Goal: Information Seeking & Learning: Learn about a topic

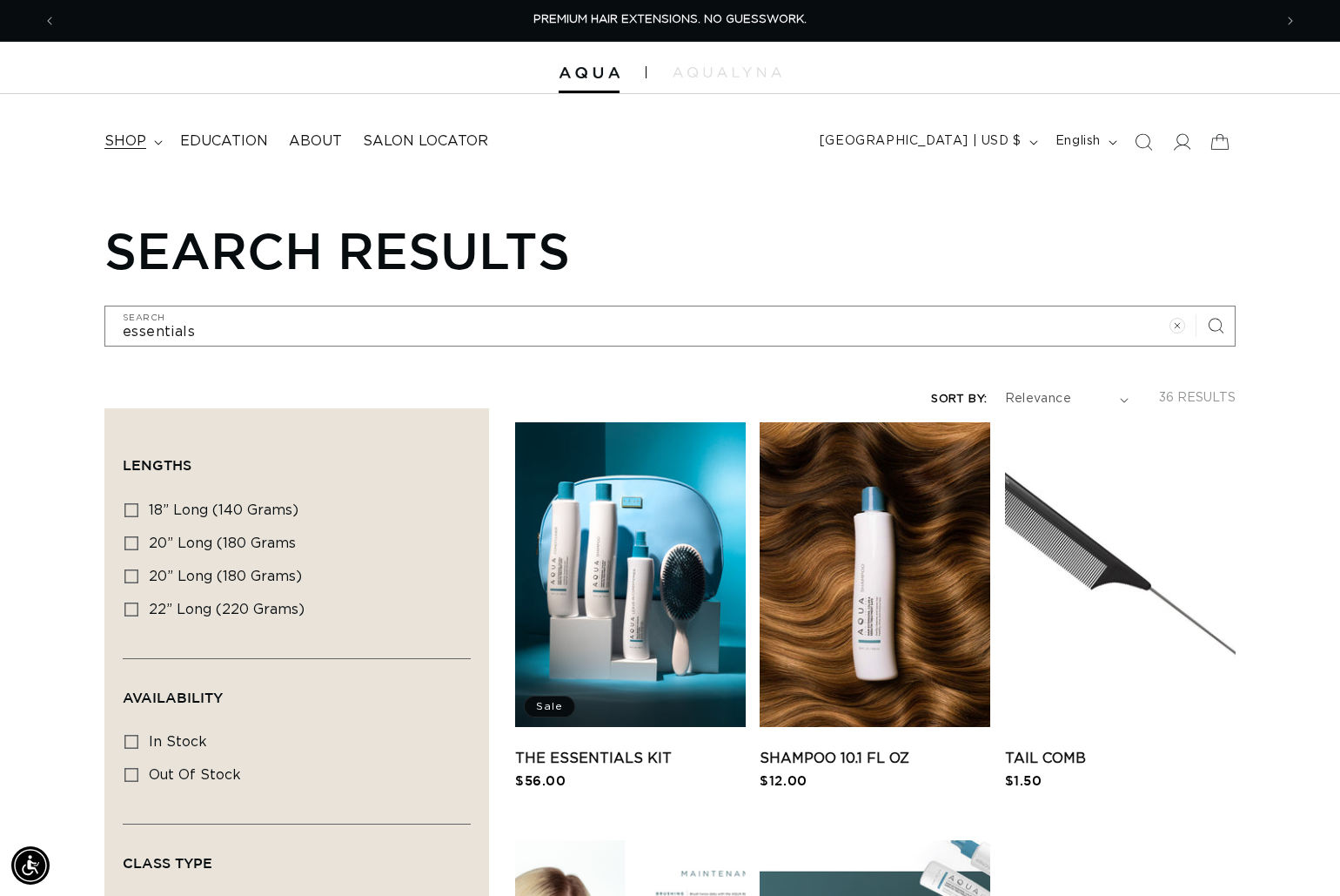
click at [143, 143] on span "shop" at bounding box center [125, 141] width 42 height 18
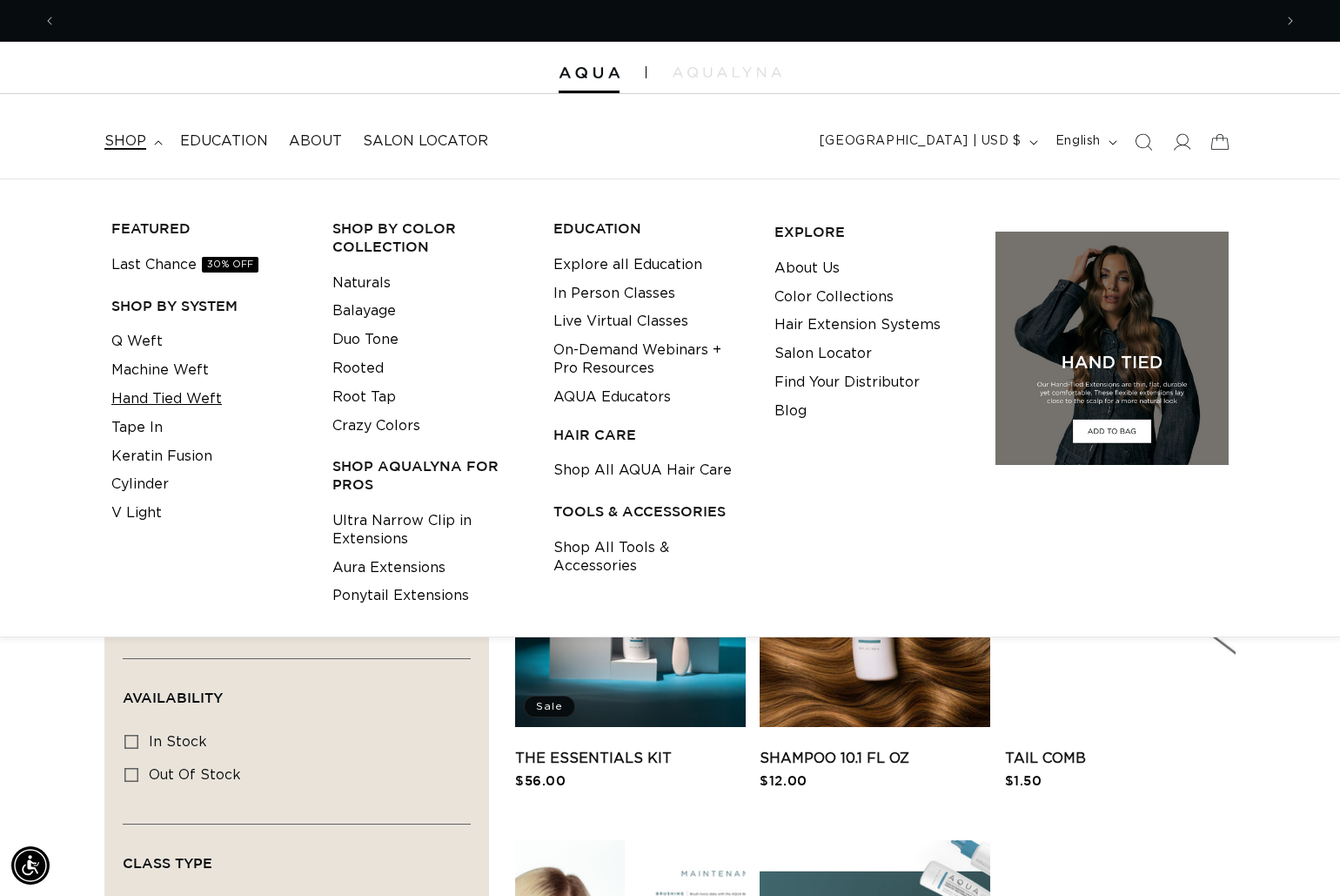
scroll to position [0, 2427]
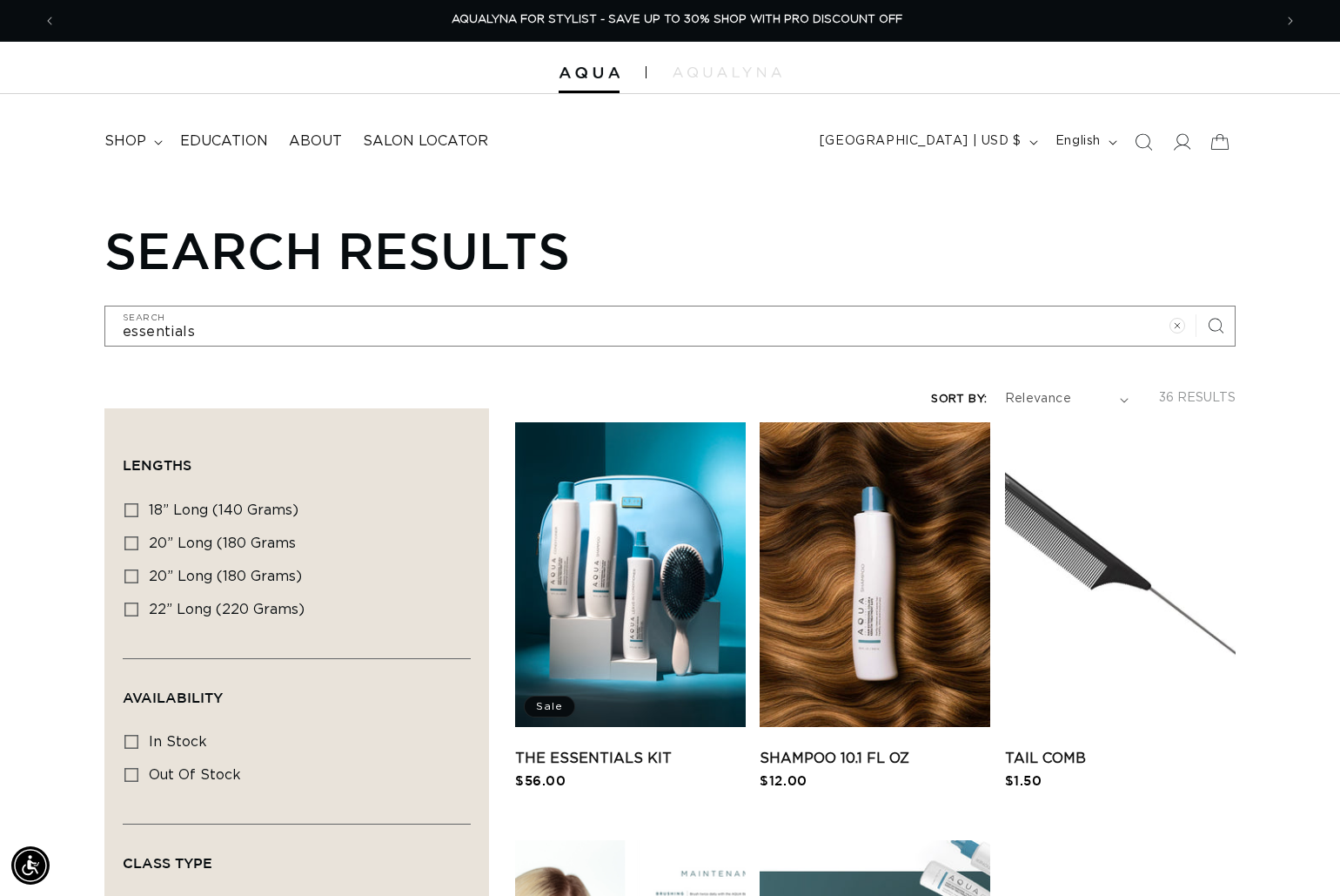
click at [146, 143] on span "shop" at bounding box center [125, 141] width 42 height 18
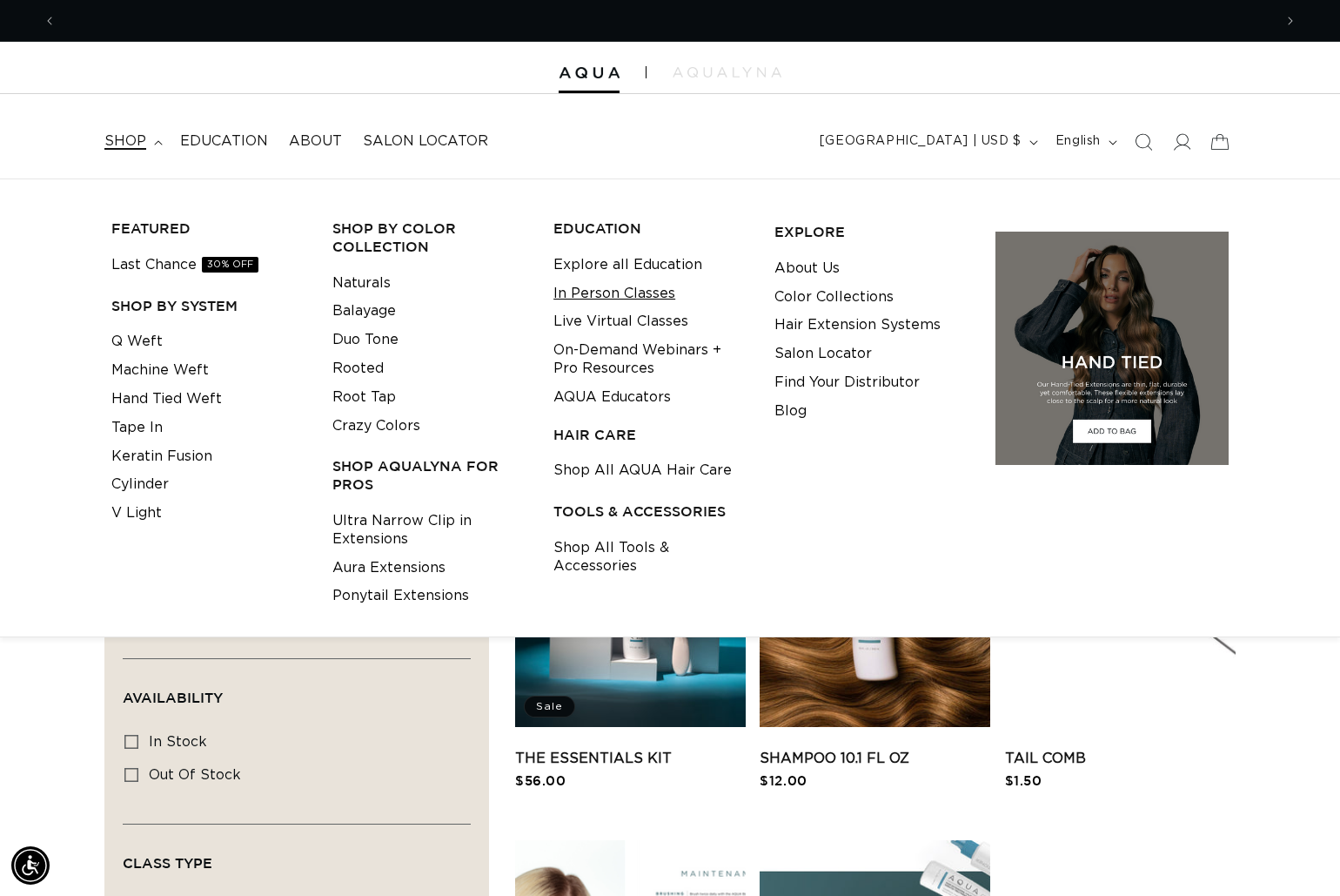
scroll to position [0, 0]
click at [589, 229] on h3 "EDUCATION" at bounding box center [650, 228] width 194 height 18
click at [601, 256] on link "Explore all Education" at bounding box center [628, 265] width 149 height 29
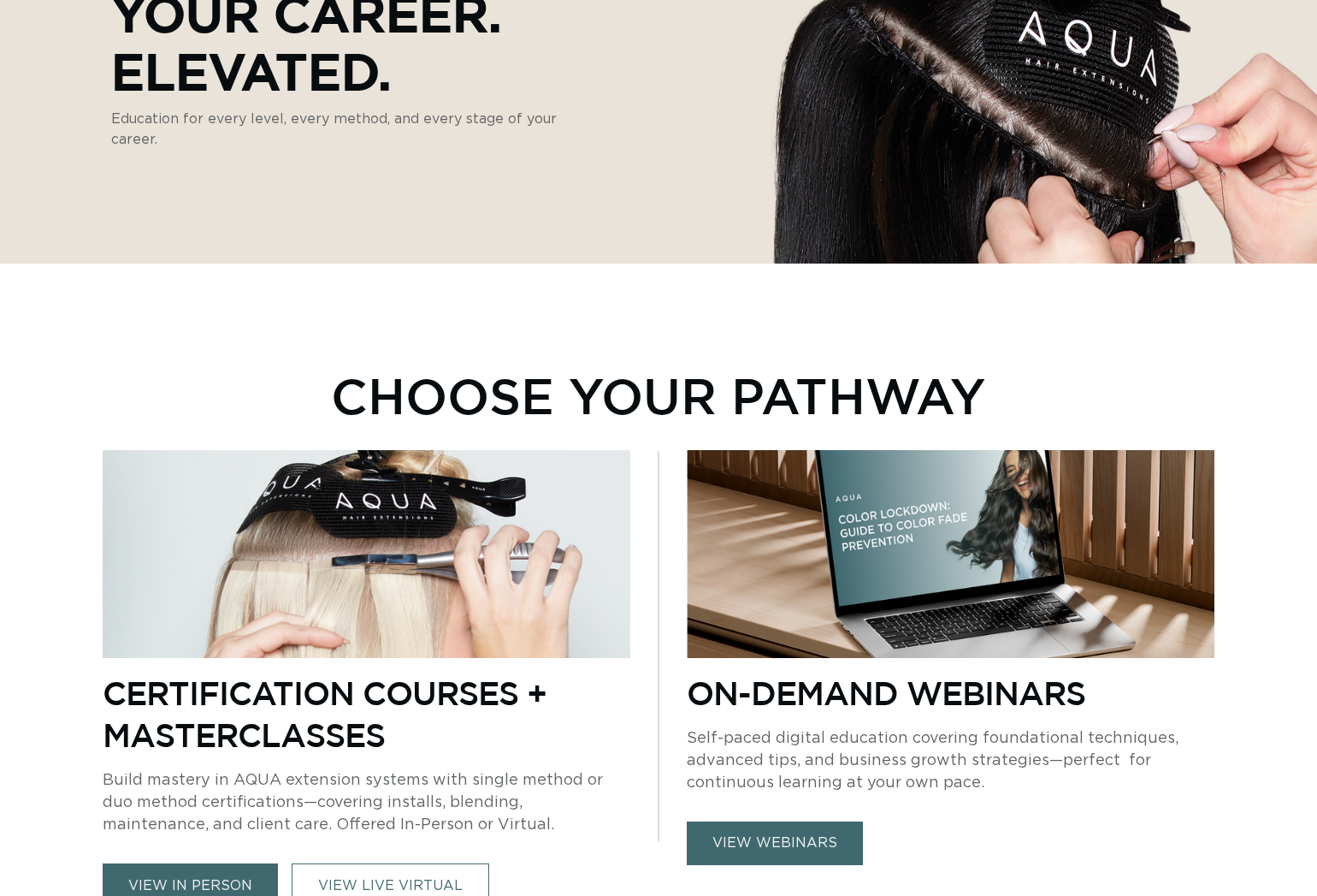
scroll to position [514, 0]
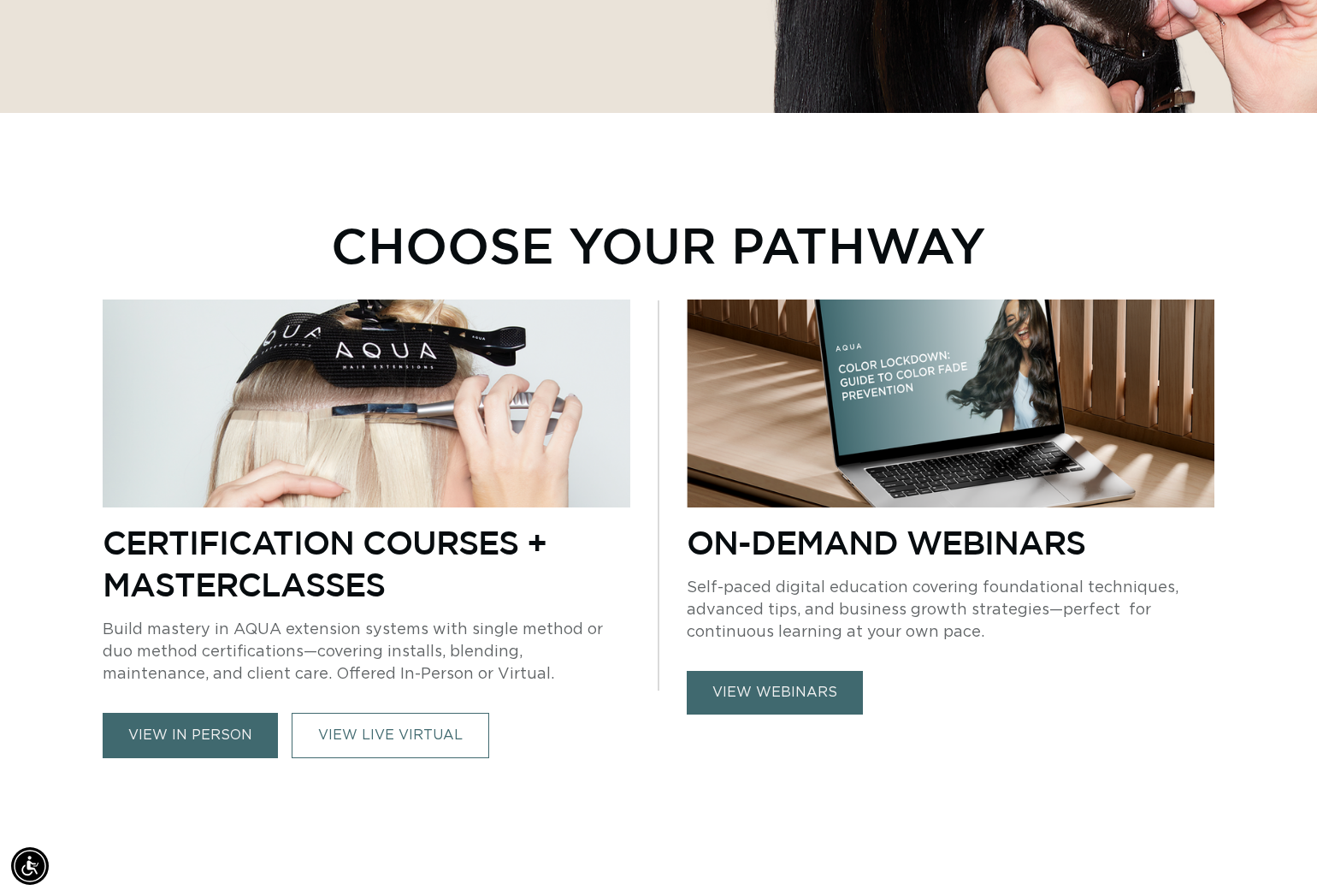
click at [228, 729] on link "view in person" at bounding box center [190, 735] width 175 height 45
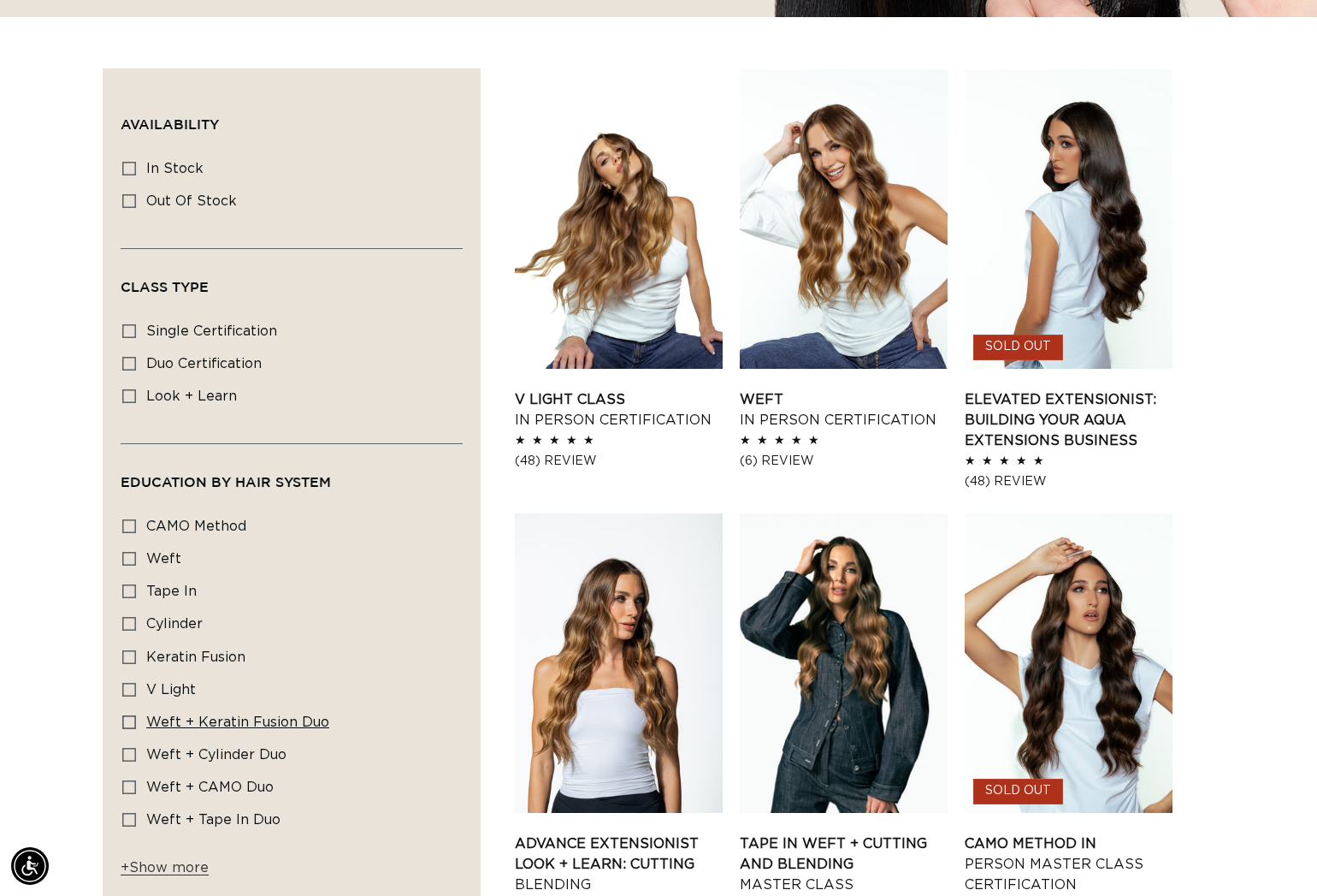
scroll to position [628, 0]
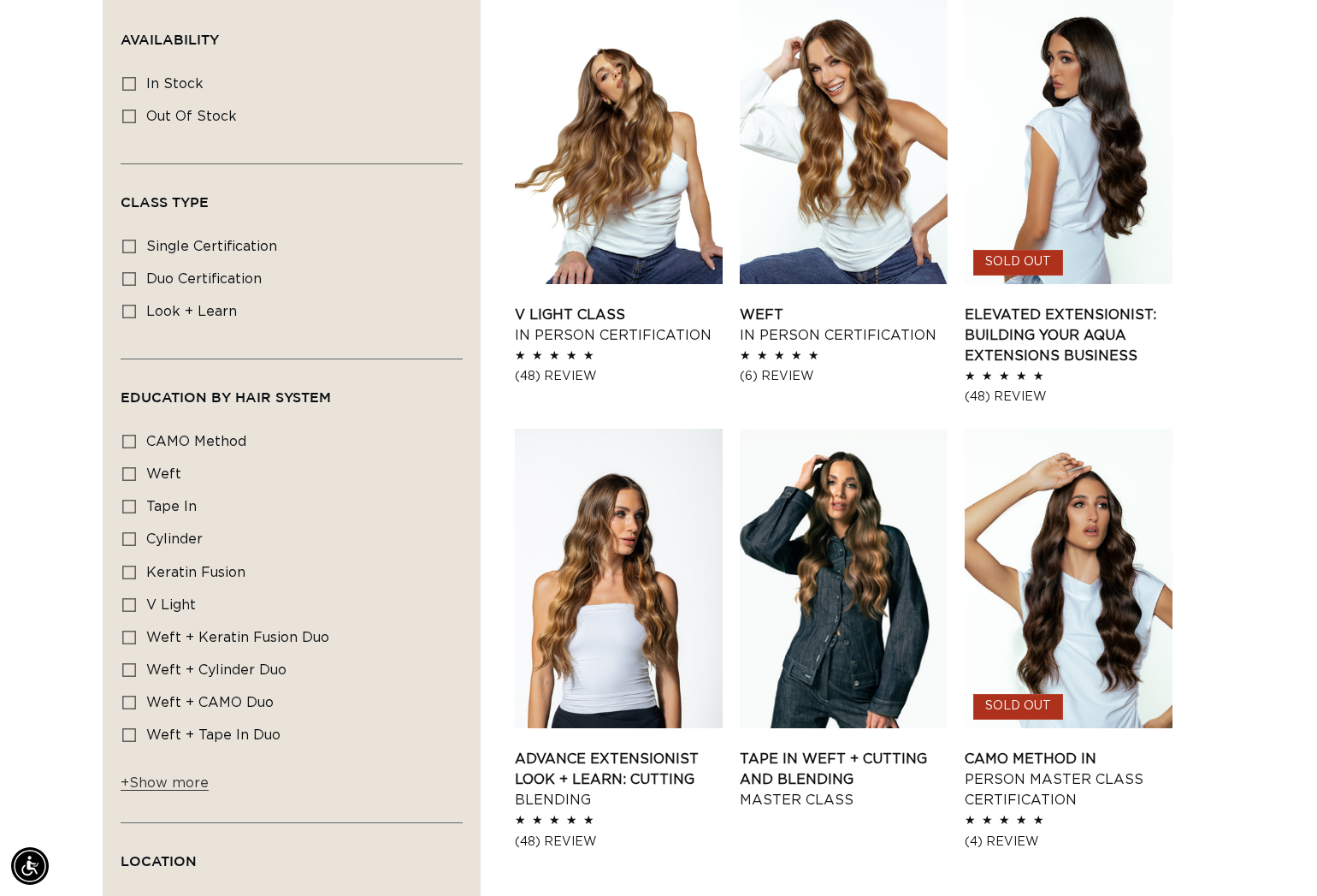
click at [164, 810] on div "Education By Hair system CAMO Method CAMO Method (1 product) Weft Weft (1 produ…" at bounding box center [292, 621] width 342 height 401
click at [169, 790] on span "+ Show more" at bounding box center [164, 783] width 88 height 14
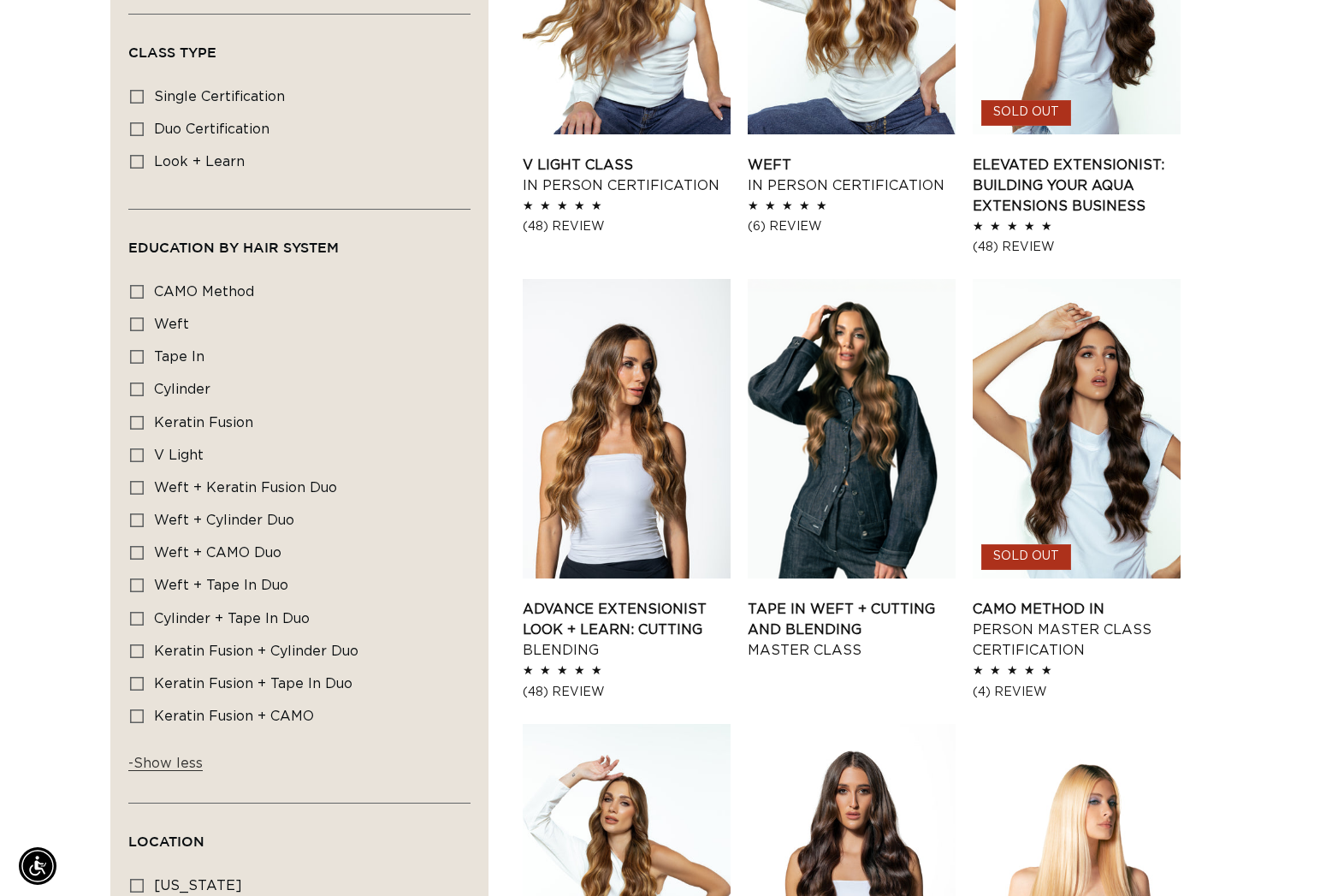
scroll to position [0, 0]
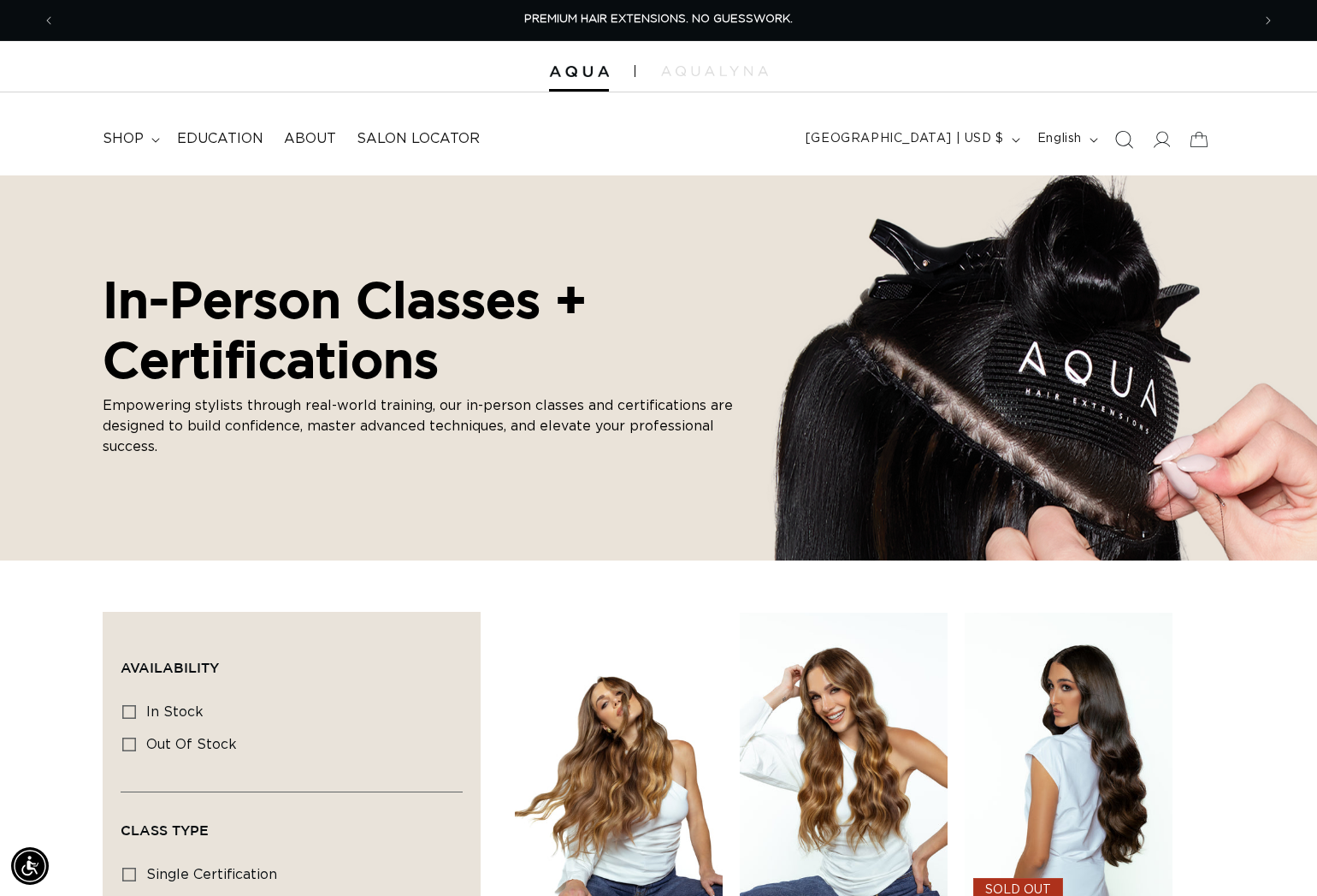
click at [1115, 136] on icon "Search" at bounding box center [1124, 139] width 18 height 18
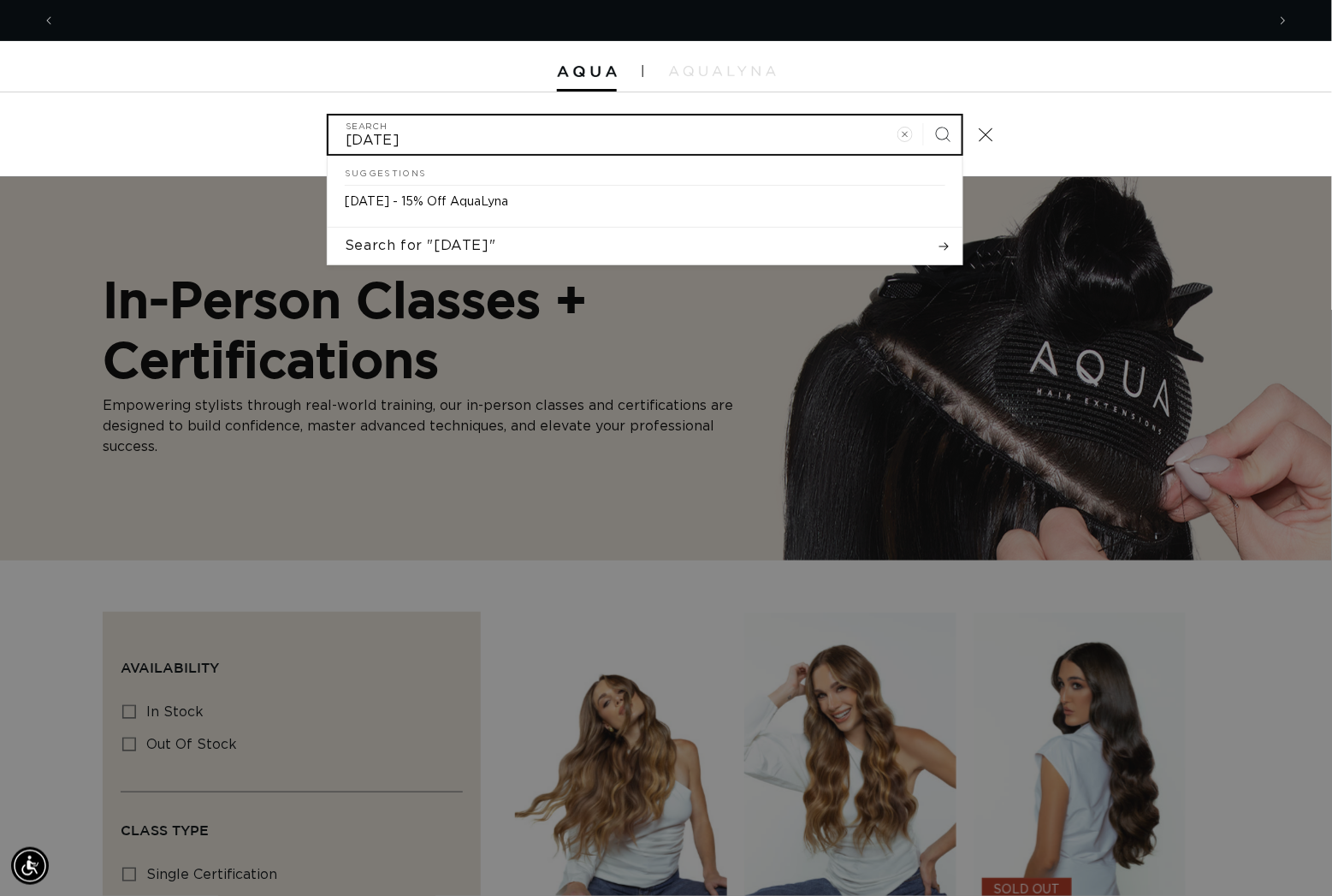
scroll to position [0, 2416]
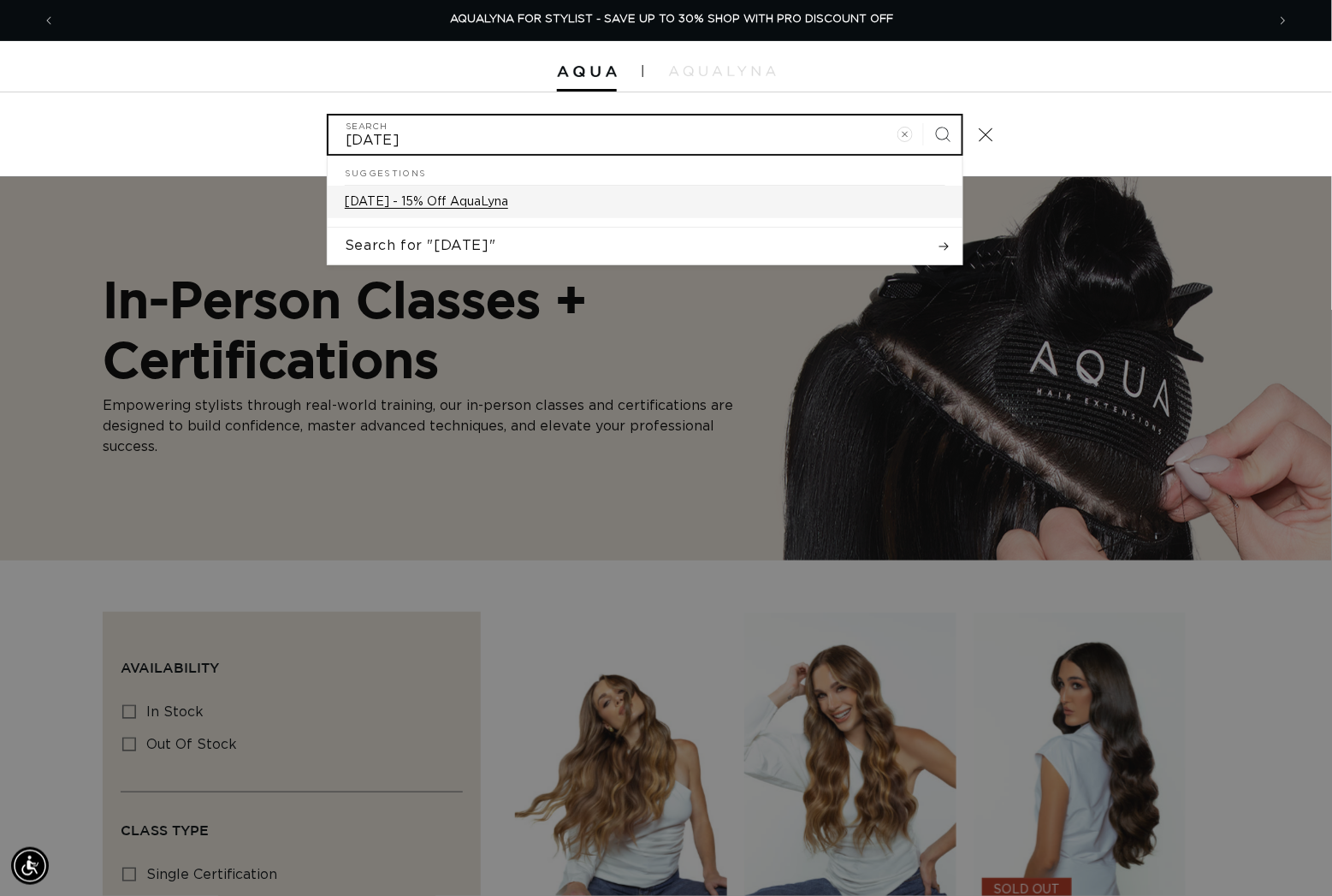
type input "labor day"
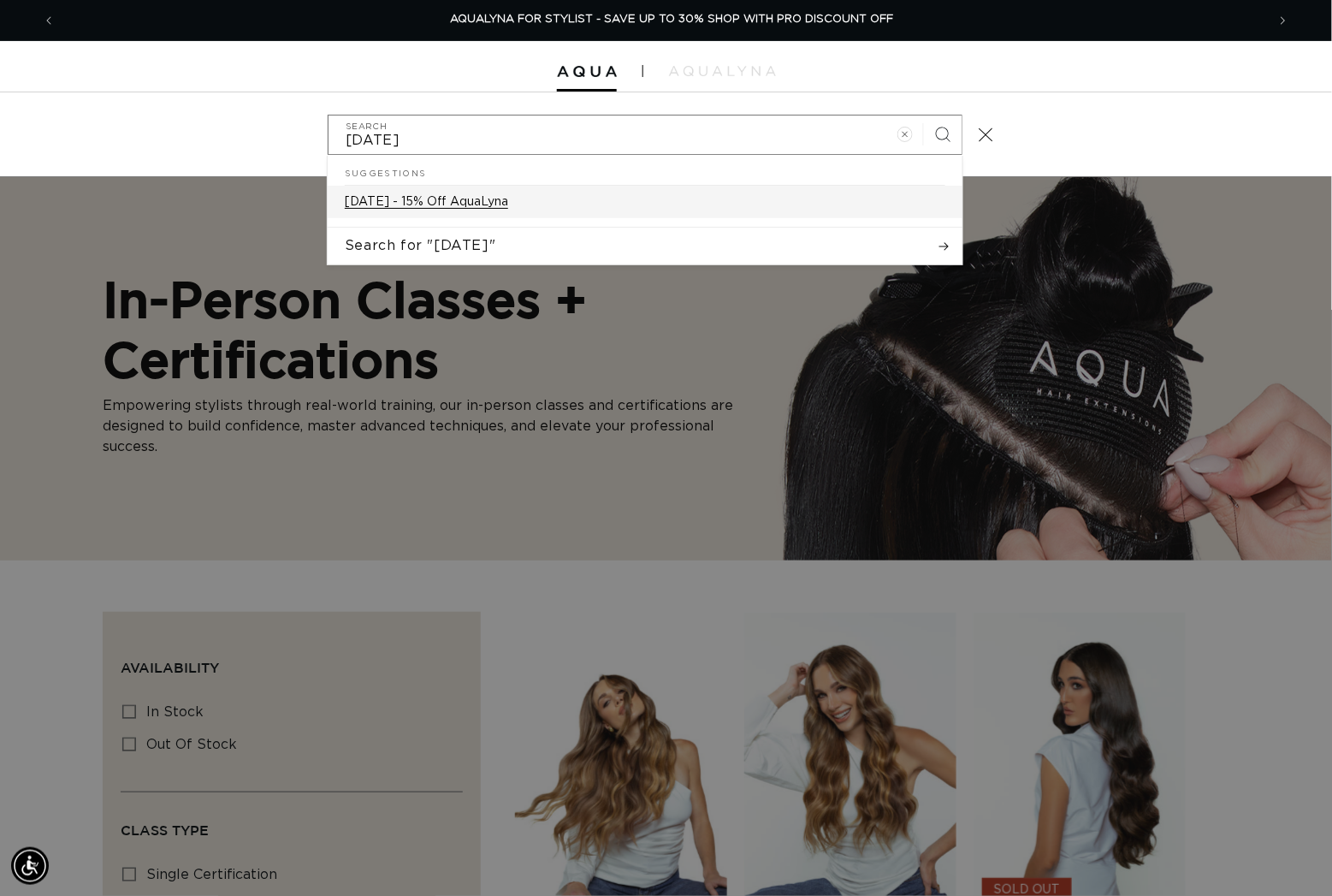
click at [459, 210] on p "Labor Day - 15% Off AquaLyna" at bounding box center [426, 202] width 164 height 15
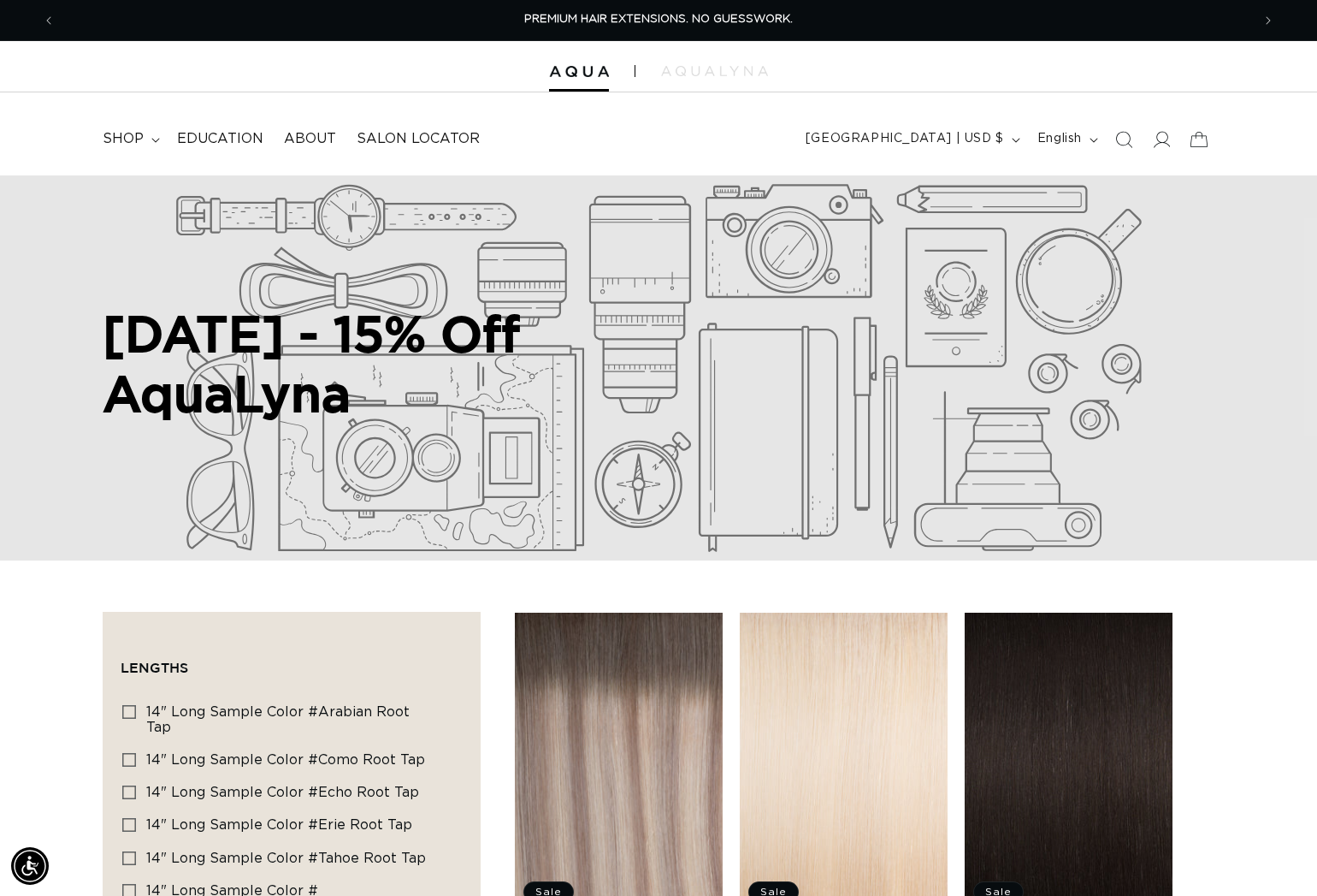
scroll to position [0, 1192]
drag, startPoint x: 109, startPoint y: 338, endPoint x: 395, endPoint y: 406, distance: 294.0
click at [395, 406] on h2 "Labor Day - 15% Off AquaLyna" at bounding box center [428, 363] width 650 height 119
copy h2 "Labor Day - 15% Off AquaLyna"
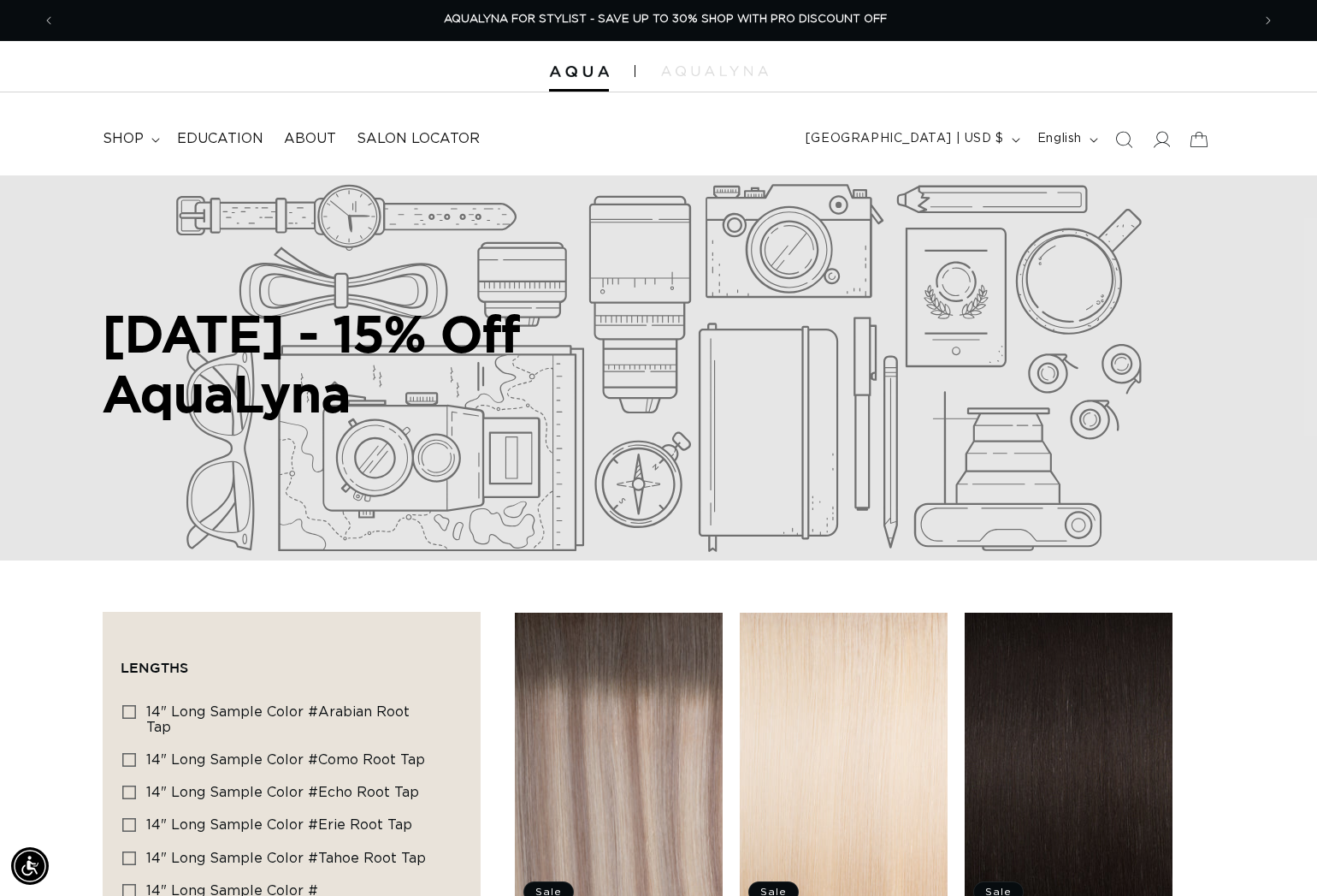
scroll to position [0, 1192]
click at [1115, 141] on icon "Search" at bounding box center [1124, 139] width 18 height 18
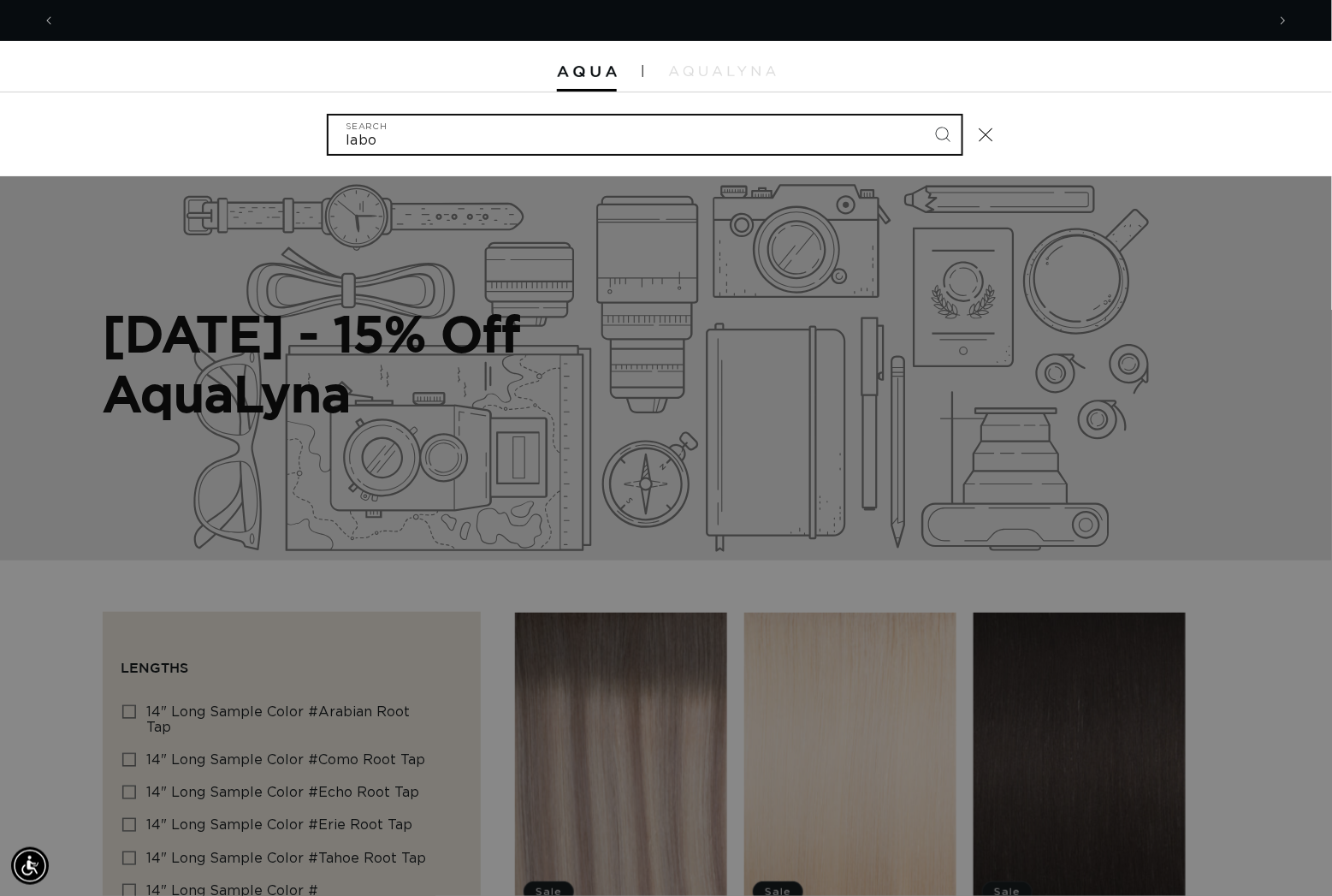
scroll to position [0, 1207]
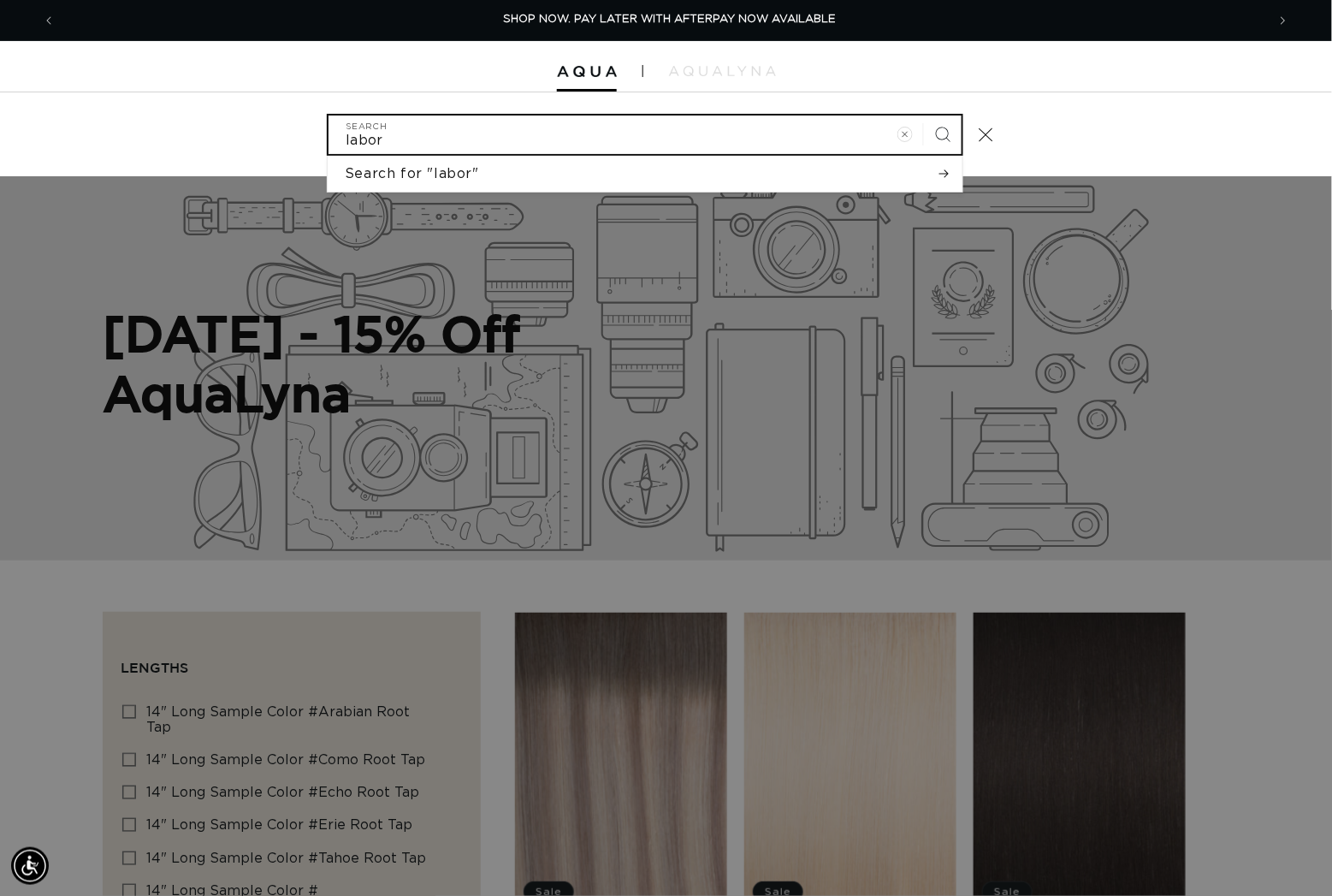
type input "labor"
click at [960, 135] on button "Search" at bounding box center [943, 134] width 38 height 38
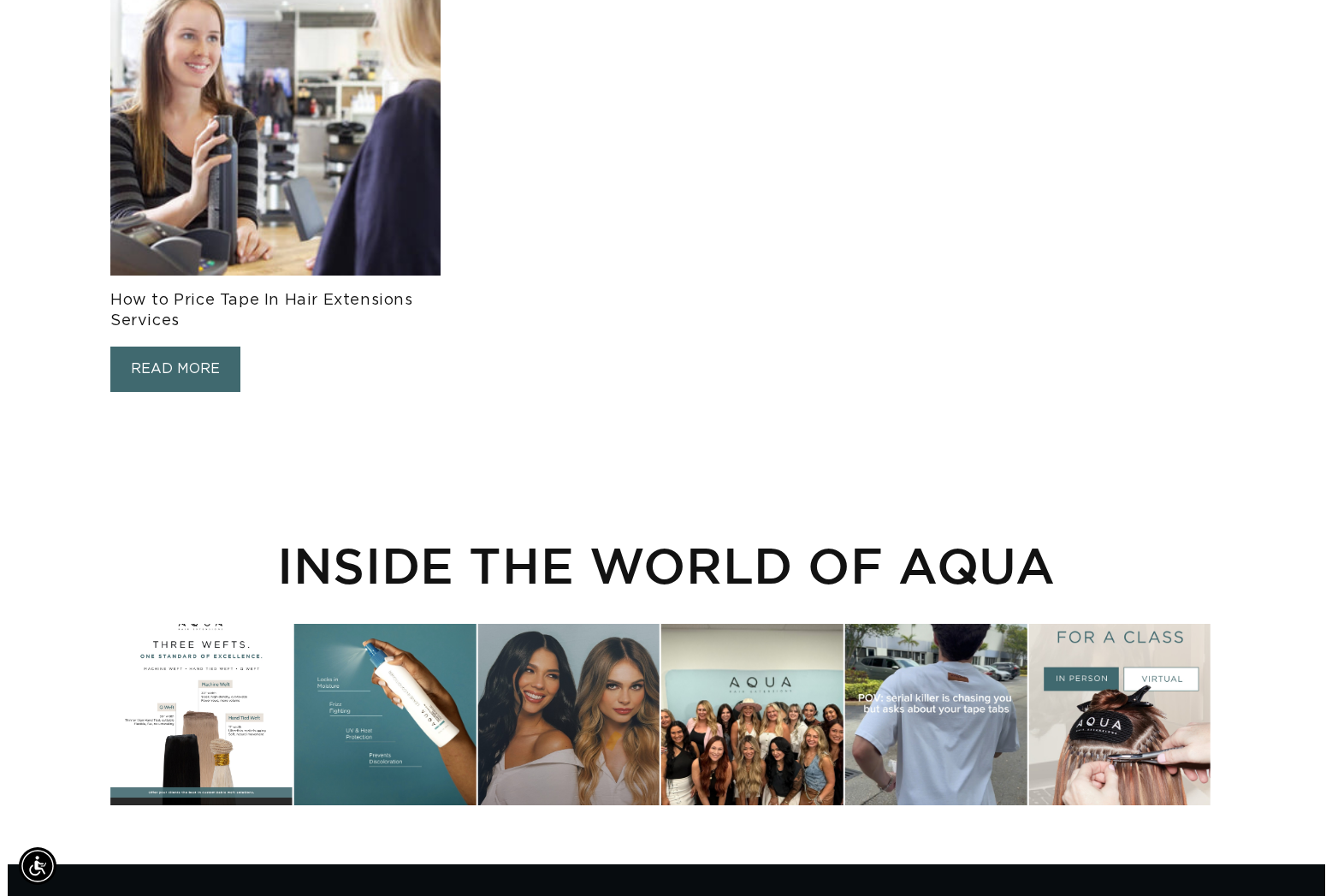
scroll to position [44, 0]
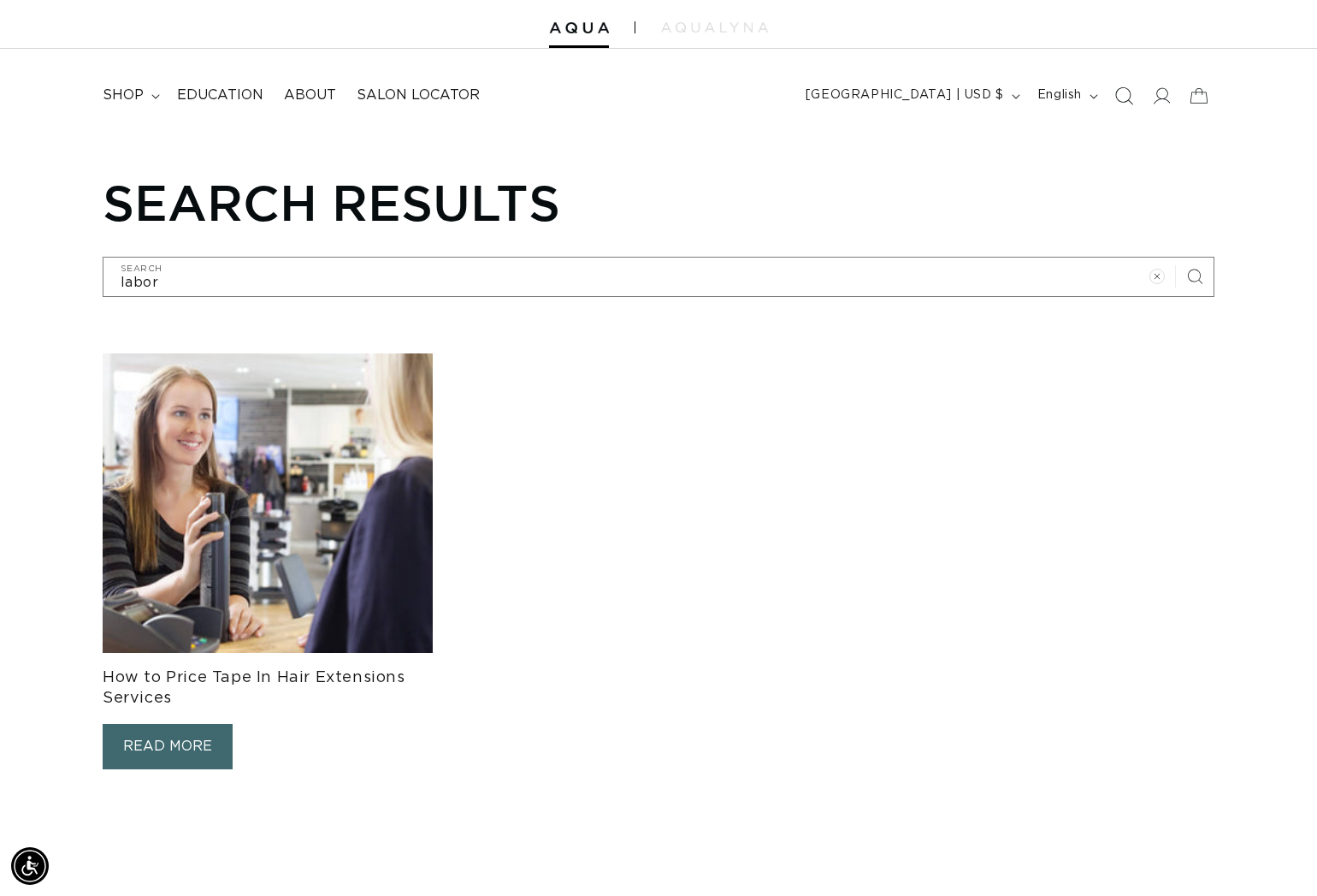
click at [1115, 101] on icon "Search" at bounding box center [1124, 95] width 18 height 18
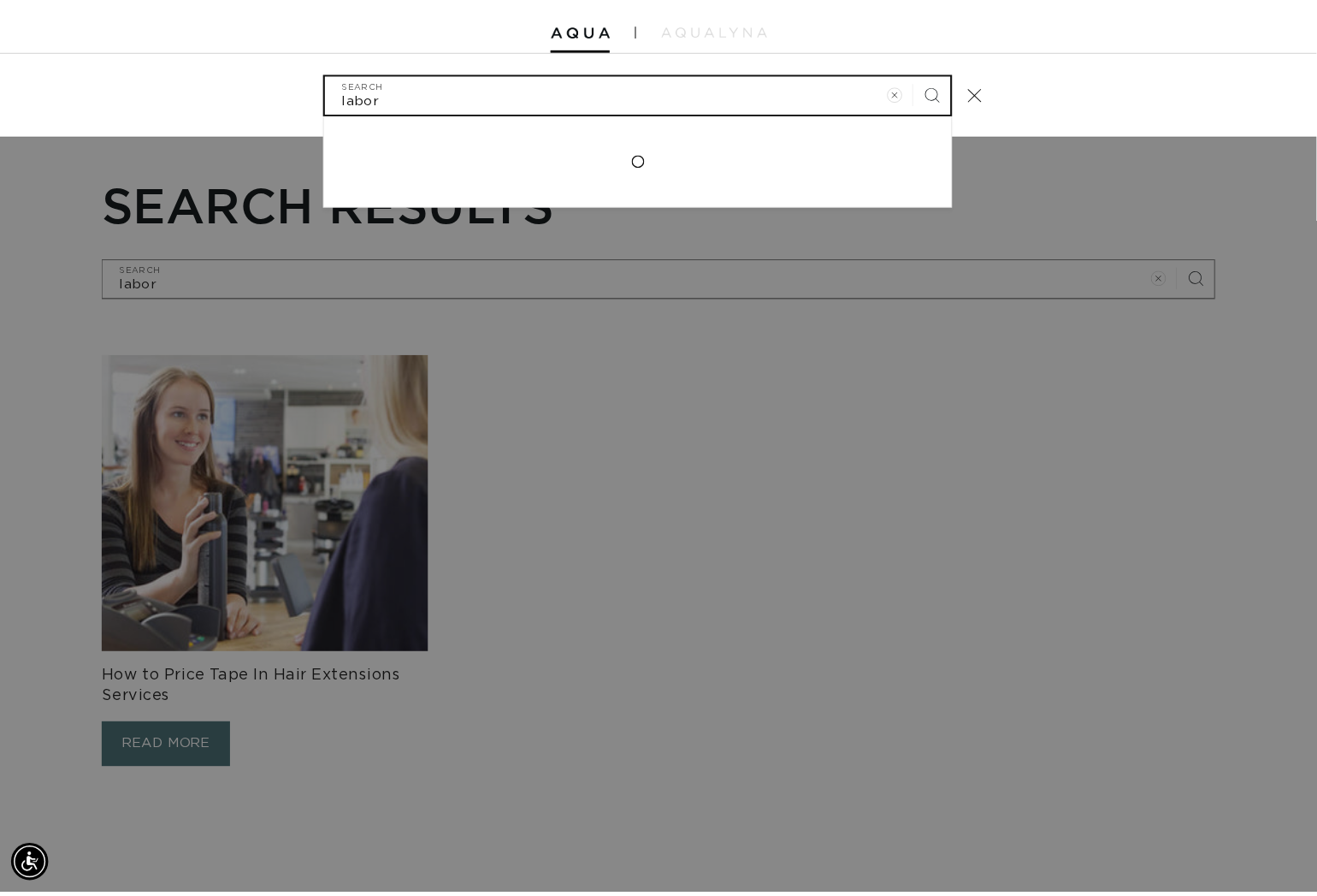
scroll to position [0, 0]
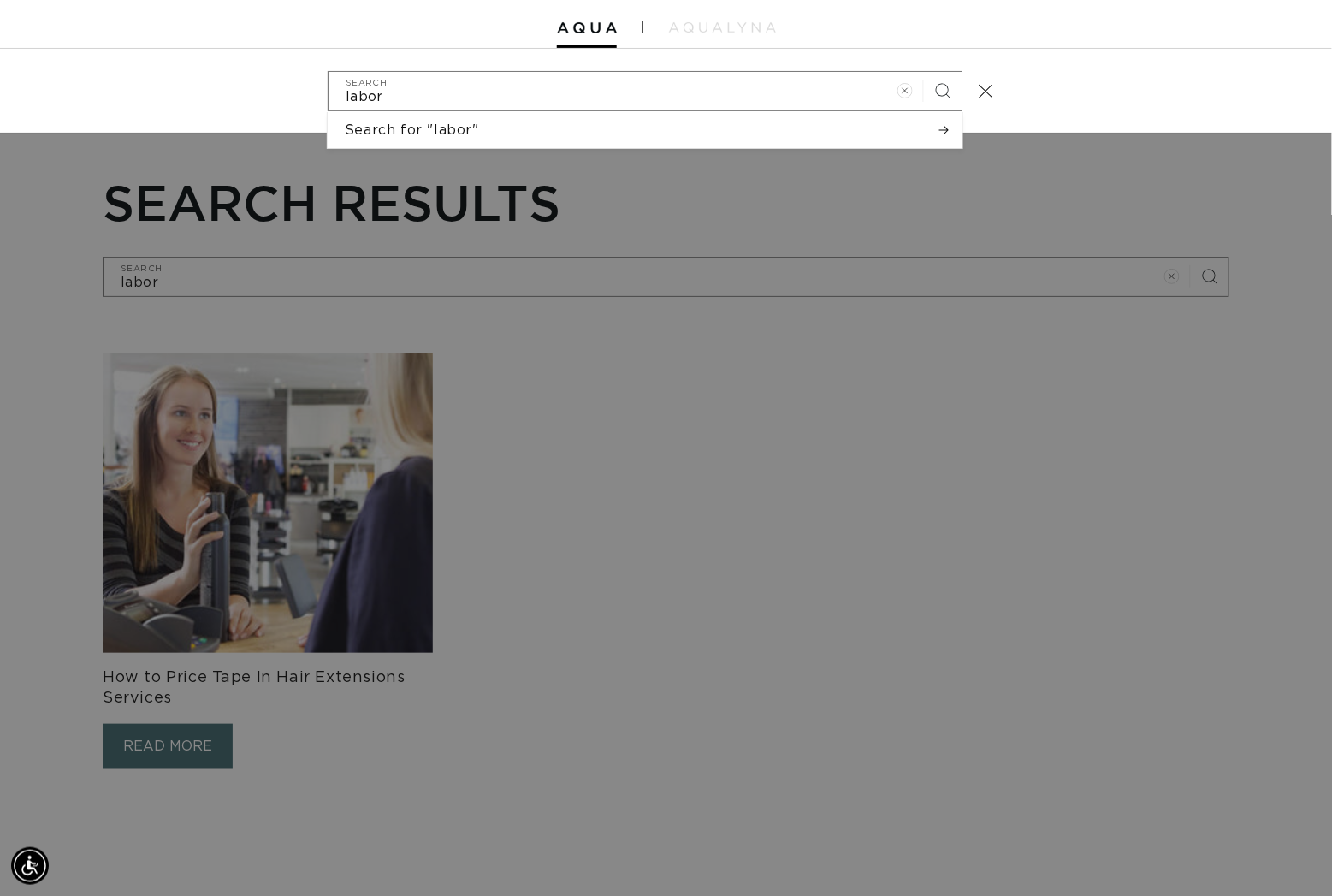
click at [0, 91] on div "Search" at bounding box center [0, 91] width 0 height 0
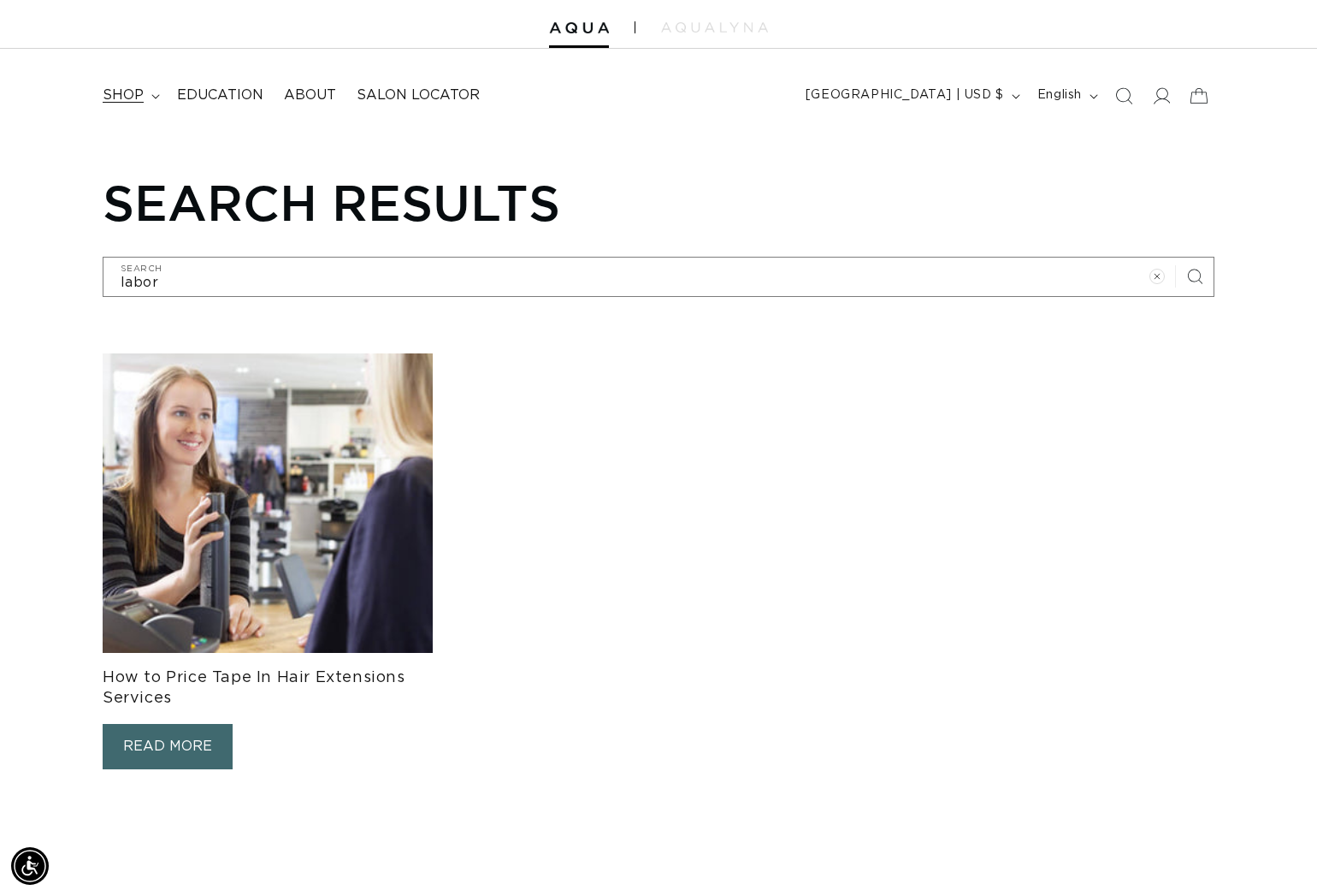
click at [121, 98] on span "shop" at bounding box center [123, 95] width 41 height 18
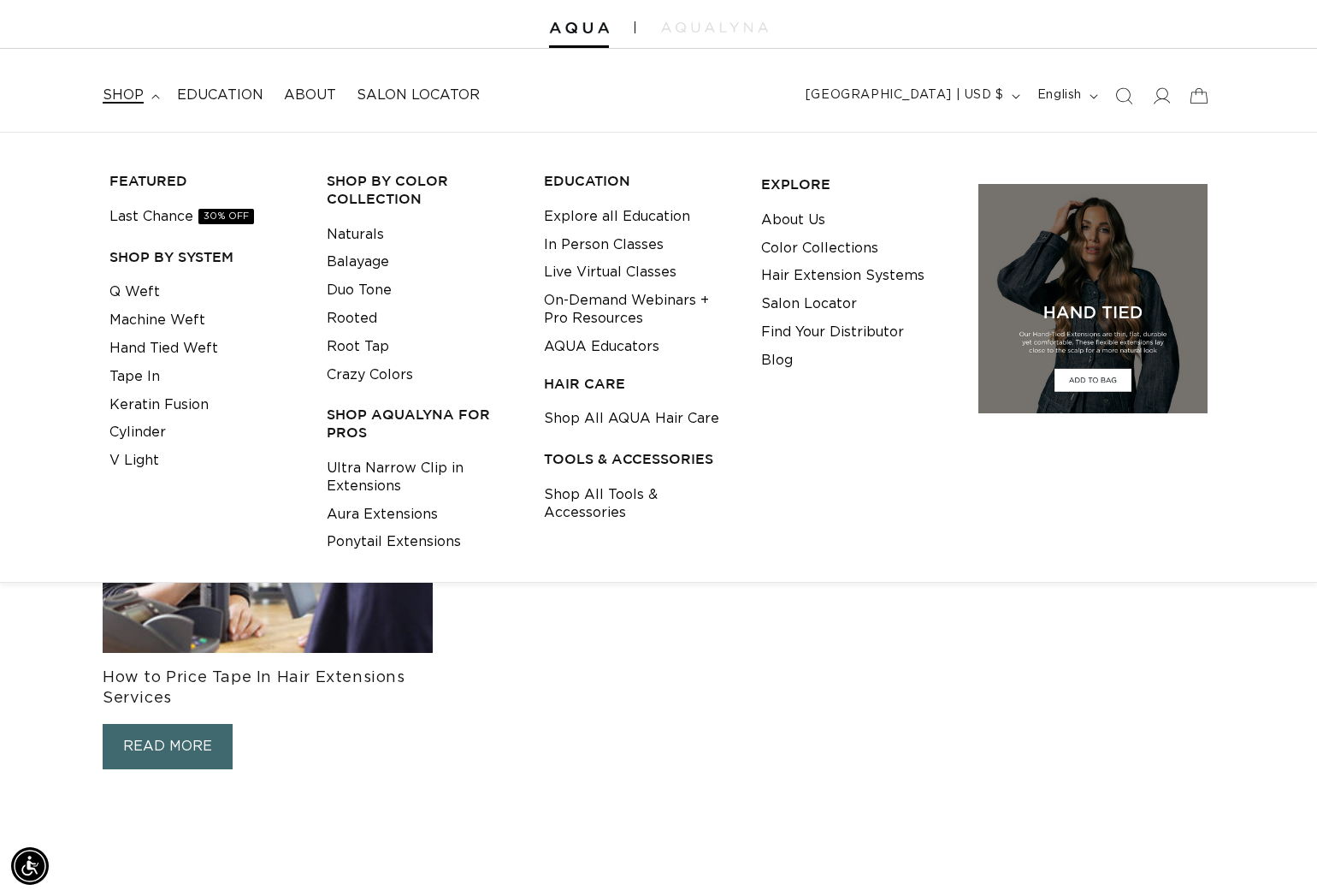
scroll to position [0, 1192]
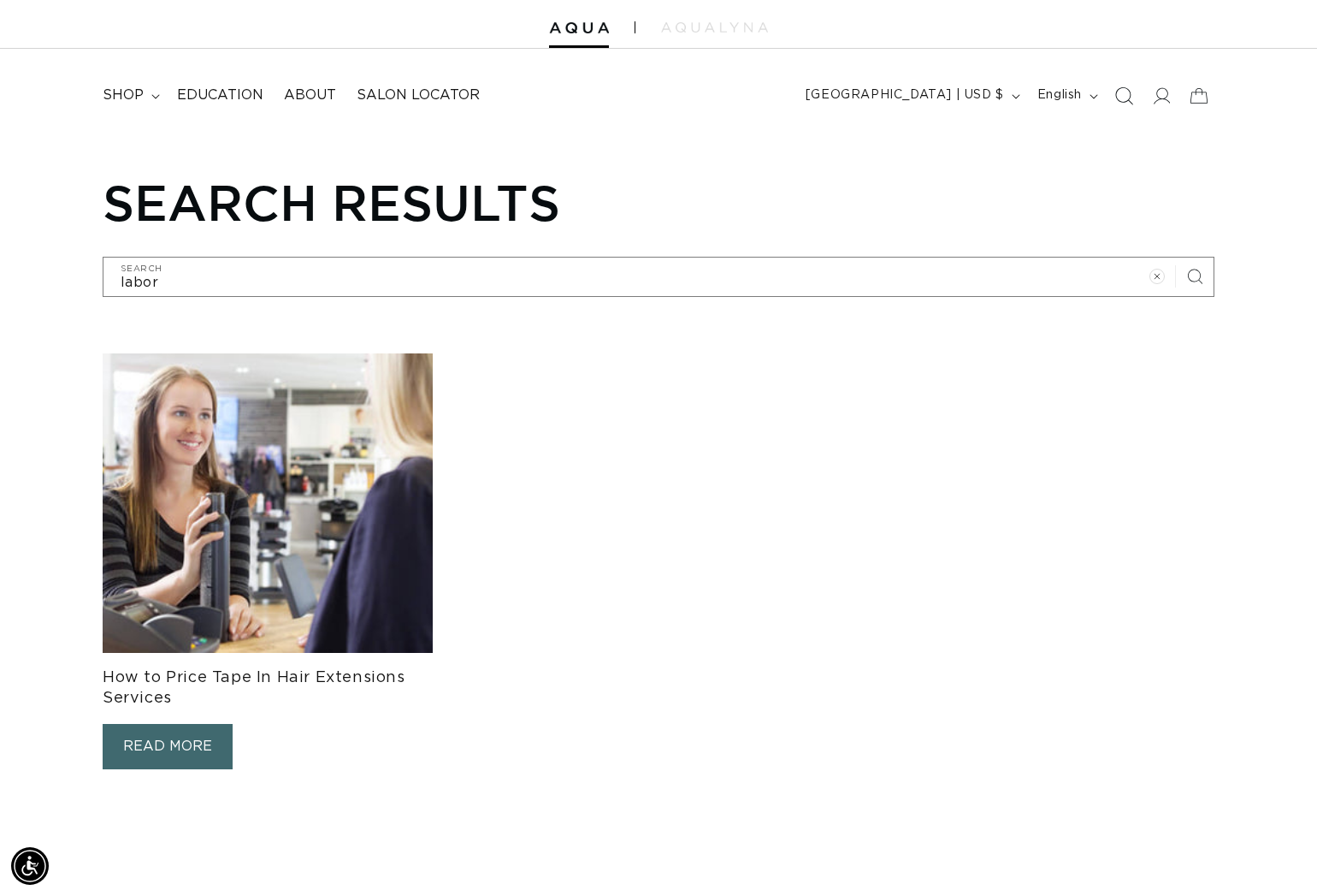
click at [1116, 86] on span "Search" at bounding box center [1124, 96] width 38 height 38
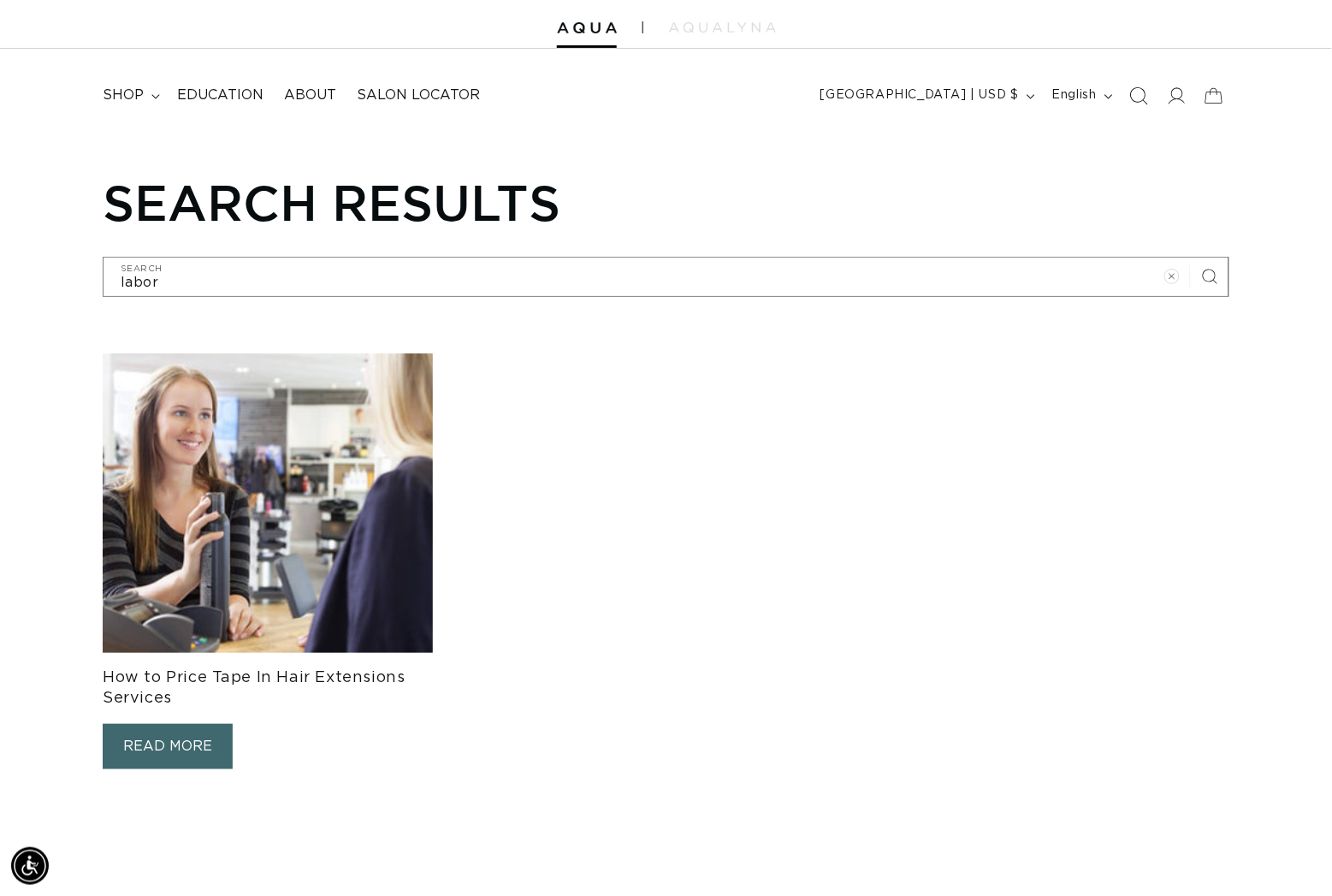
scroll to position [0, 2416]
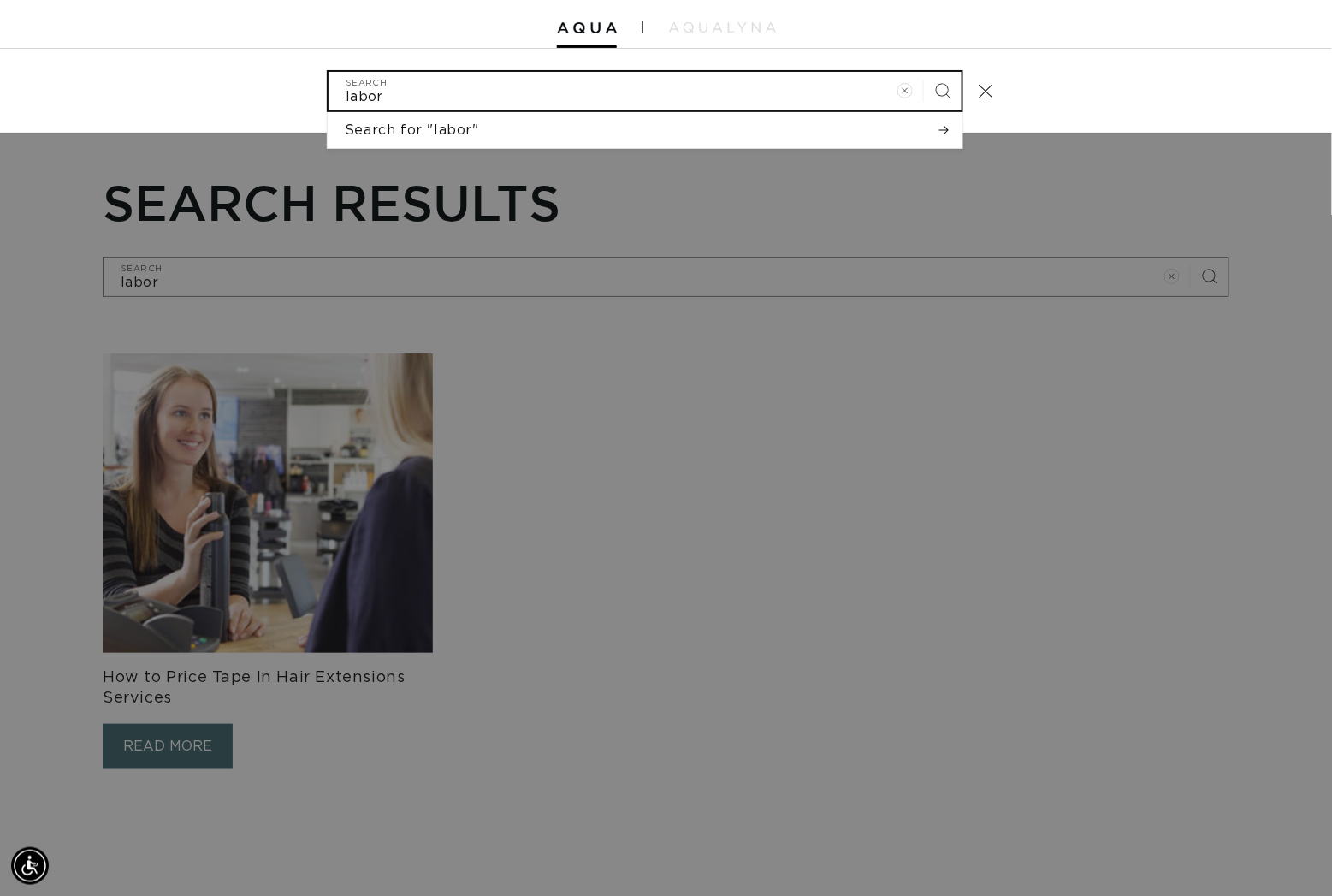
click at [960, 91] on button "Search" at bounding box center [943, 91] width 38 height 38
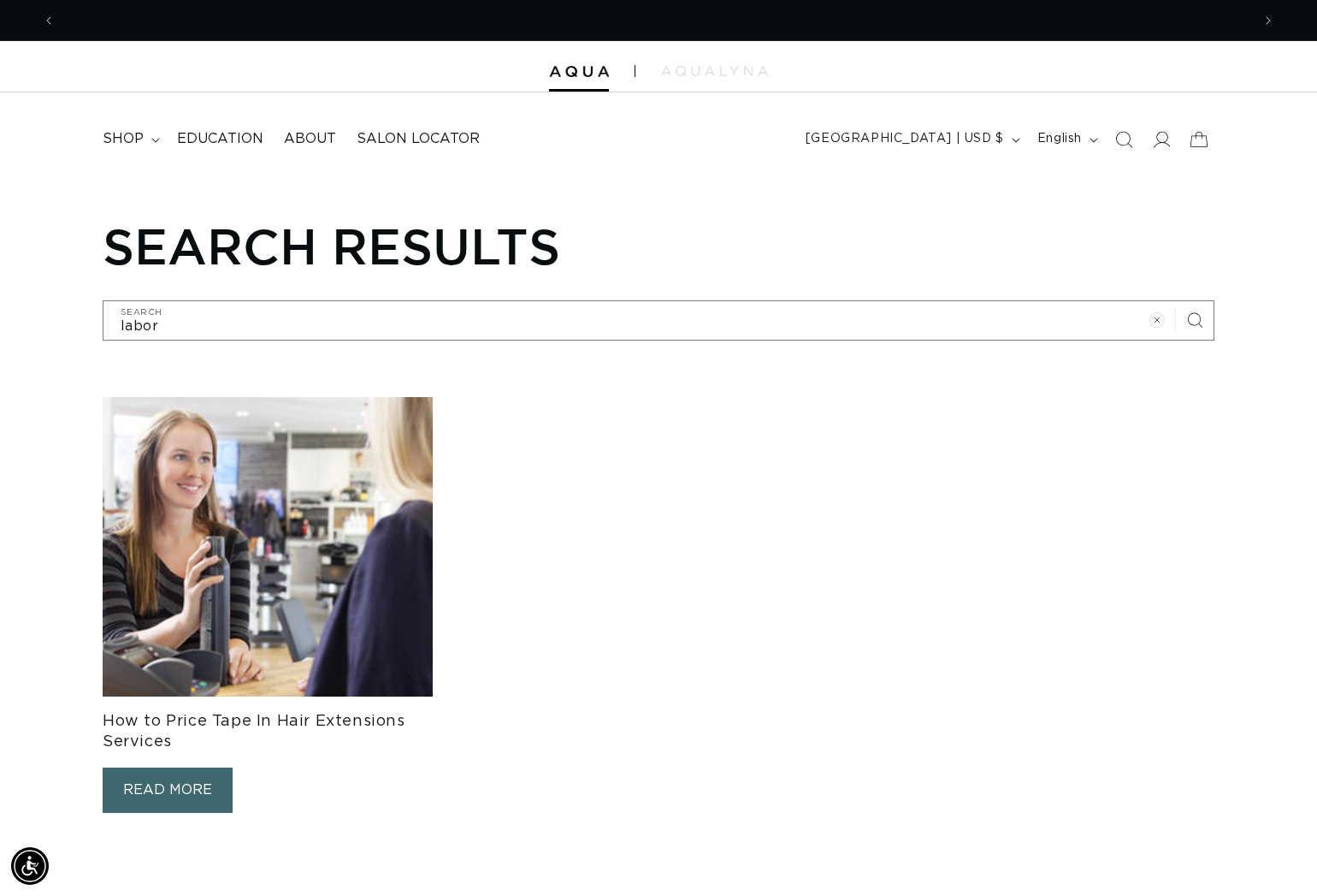
scroll to position [0, 1192]
click at [233, 595] on img at bounding box center [268, 547] width 330 height 300
click at [189, 791] on link "READ MORE" at bounding box center [168, 790] width 130 height 45
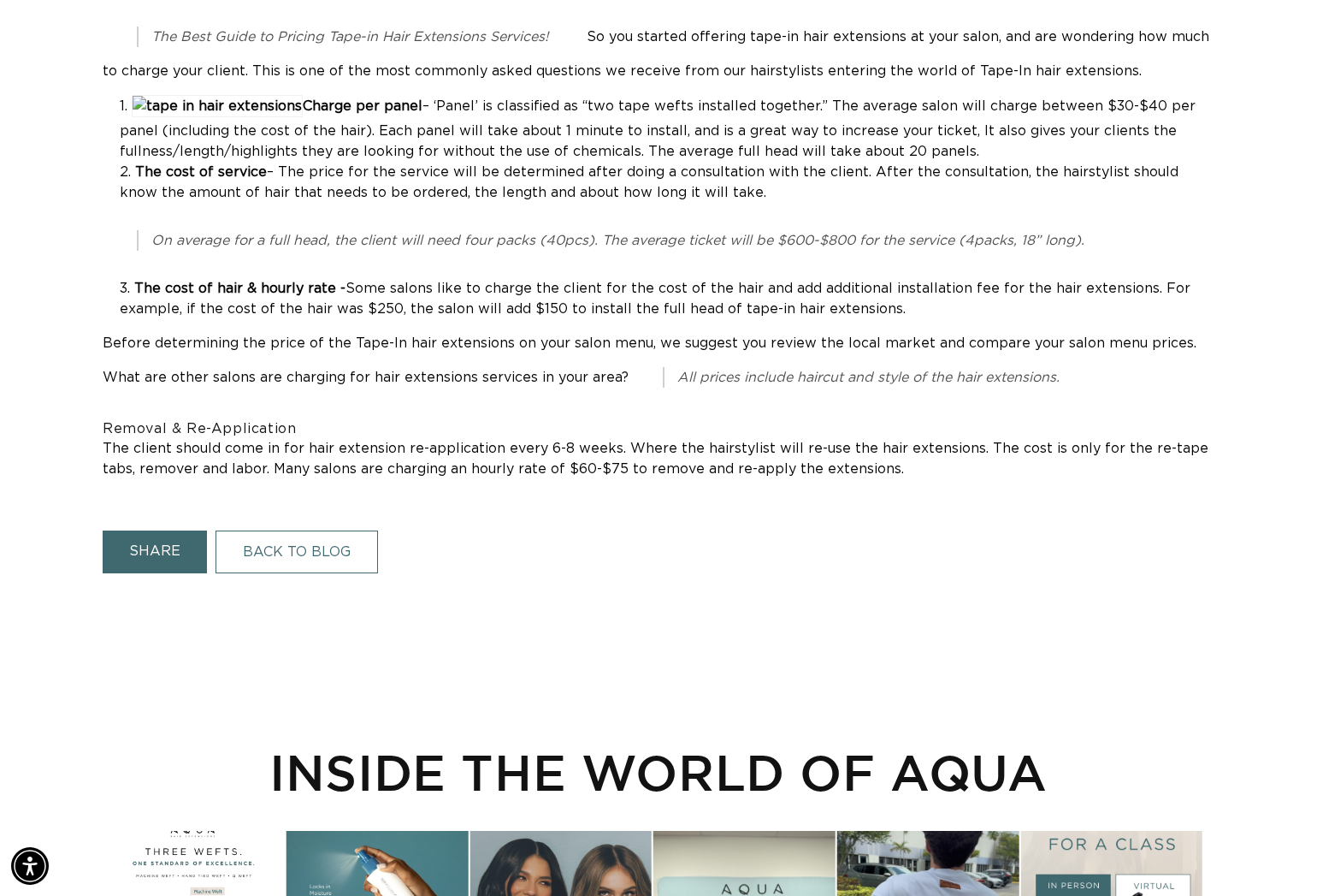
scroll to position [0, 1192]
